Goal: Information Seeking & Learning: Learn about a topic

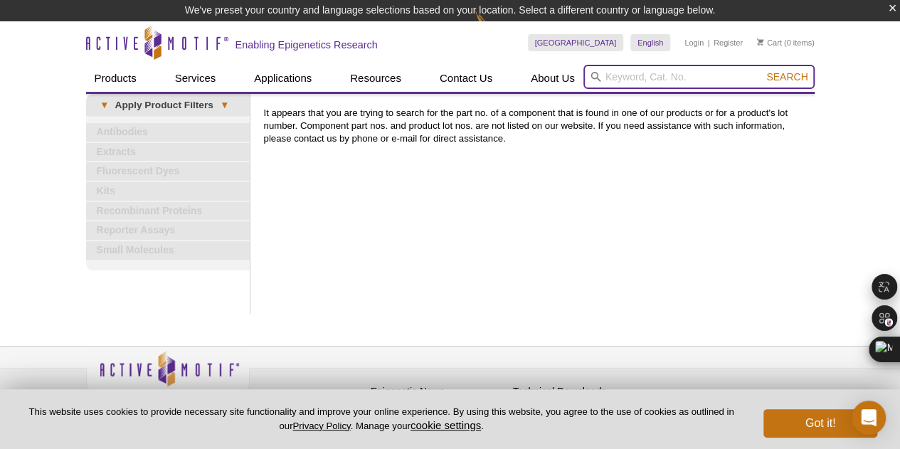
click at [619, 78] on input "search" at bounding box center [698, 77] width 231 height 24
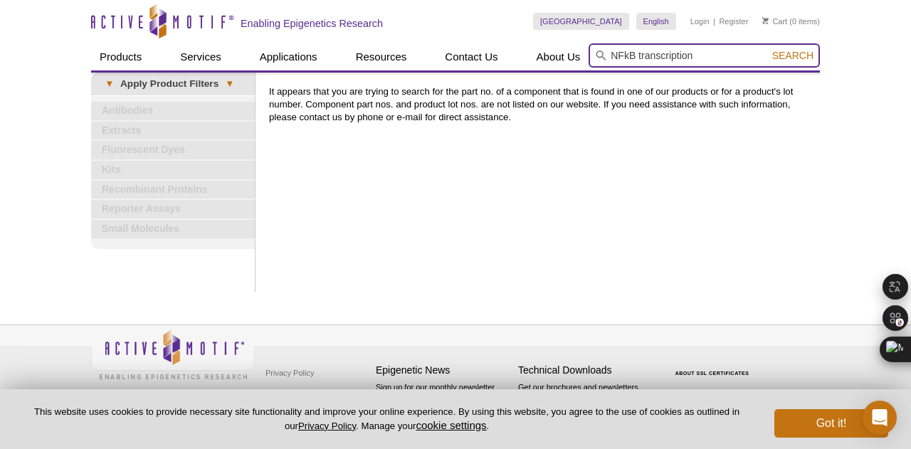
type input "NFkB transcription"
click at [768, 49] on button "Search" at bounding box center [793, 55] width 50 height 13
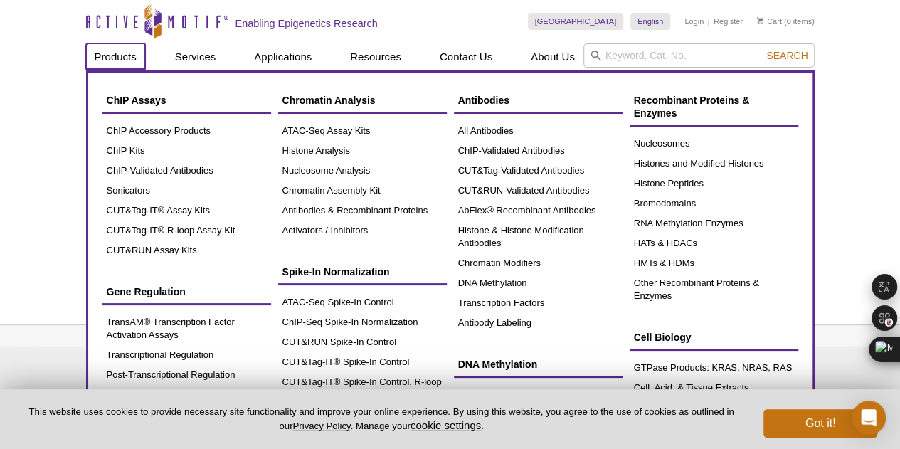
click at [128, 57] on link "Products" at bounding box center [115, 56] width 59 height 27
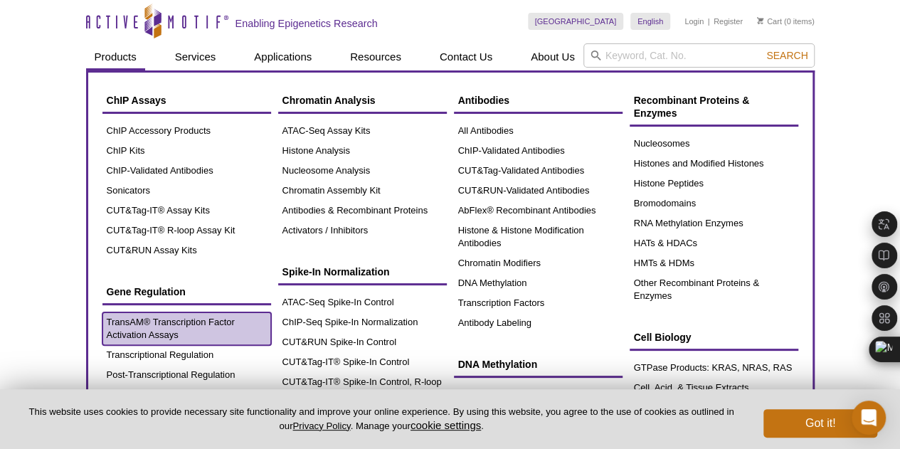
click at [134, 321] on link "TransAM® Transcription Factor Activation Assays" at bounding box center [186, 328] width 169 height 33
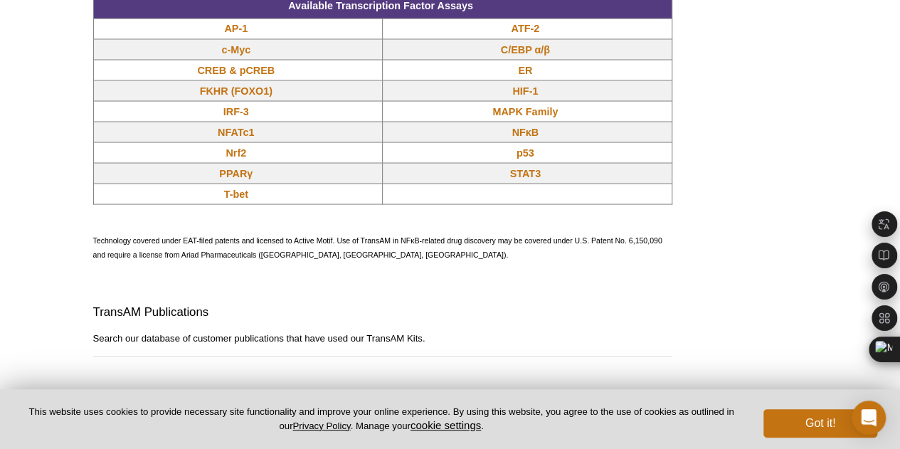
scroll to position [1209, 0]
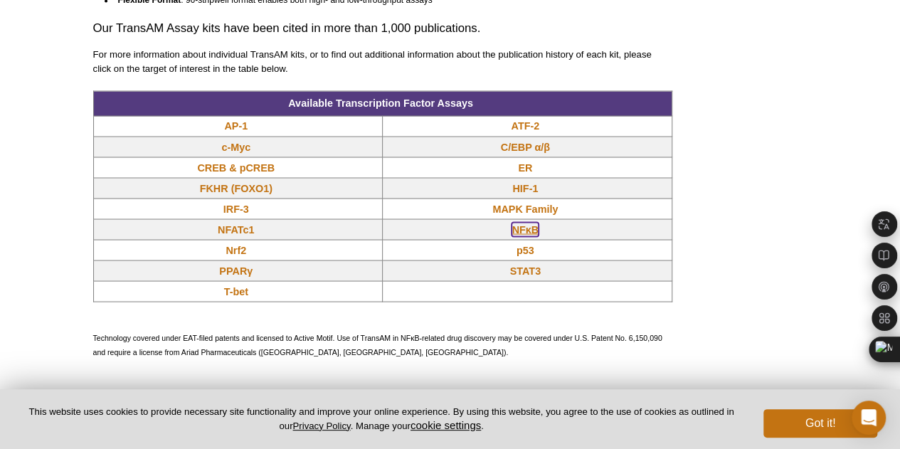
click at [521, 231] on link "NFκB" at bounding box center [525, 229] width 27 height 14
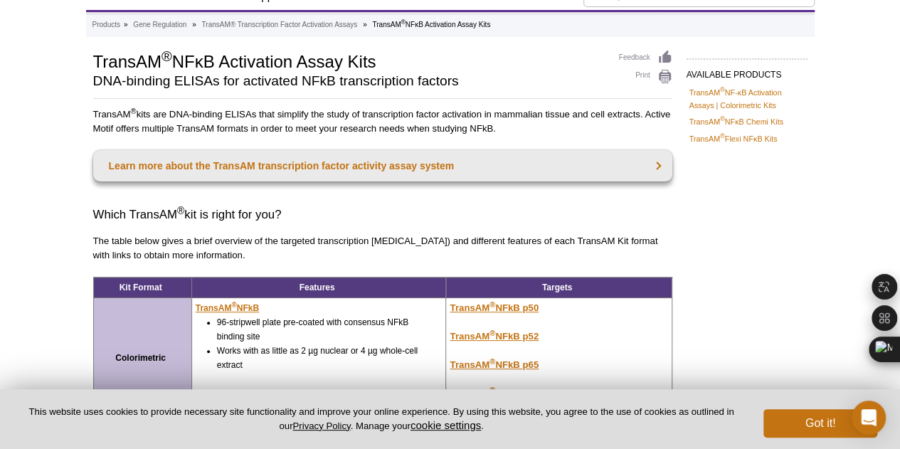
scroll to position [142, 0]
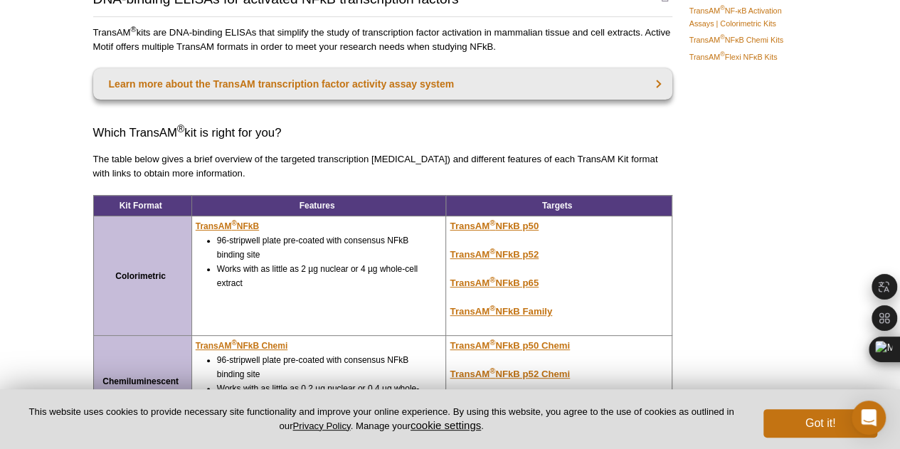
click at [249, 233] on li "96-stripwell plate pre-coated with consensus NFkB binding site" at bounding box center [321, 247] width 209 height 28
click at [249, 221] on u "TransAM ® NFkB" at bounding box center [227, 226] width 63 height 10
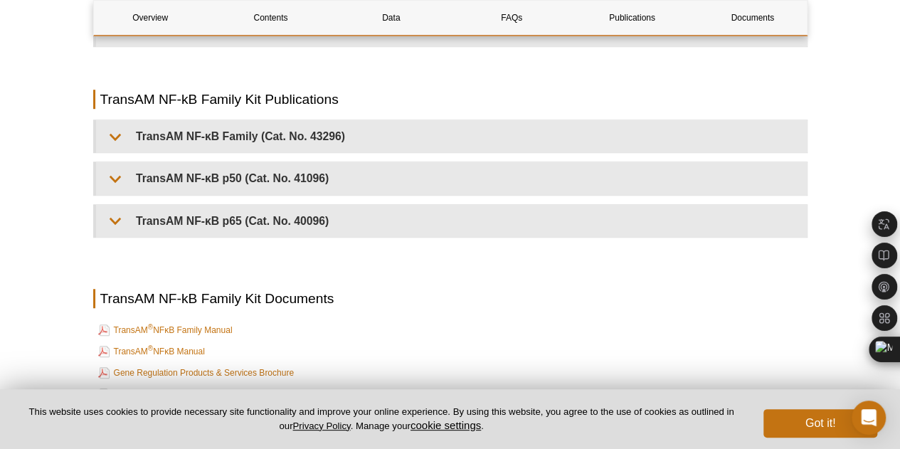
scroll to position [3130, 0]
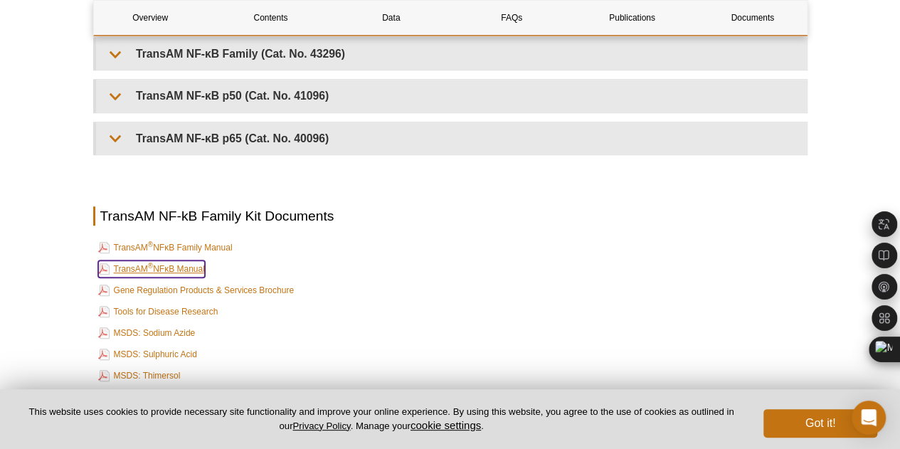
click at [139, 260] on link "TransAM ® NFκB Manual" at bounding box center [151, 268] width 107 height 17
